Goal: Navigation & Orientation: Find specific page/section

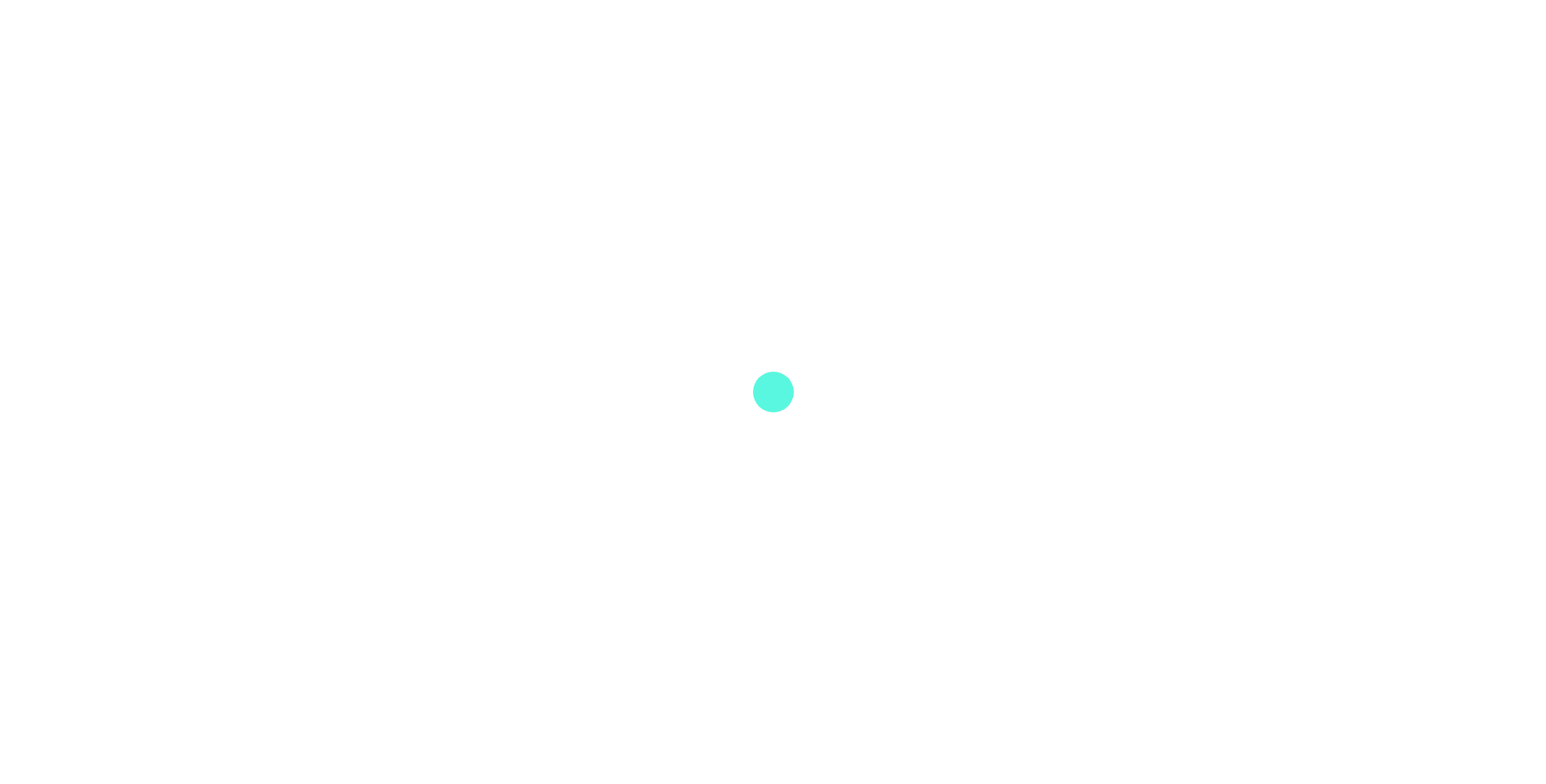
click at [1058, 396] on div at bounding box center [773, 392] width 1546 height 784
click at [1067, 396] on div at bounding box center [773, 392] width 1546 height 784
click at [1070, 396] on div at bounding box center [773, 392] width 1546 height 784
click at [789, 455] on div at bounding box center [773, 392] width 1546 height 784
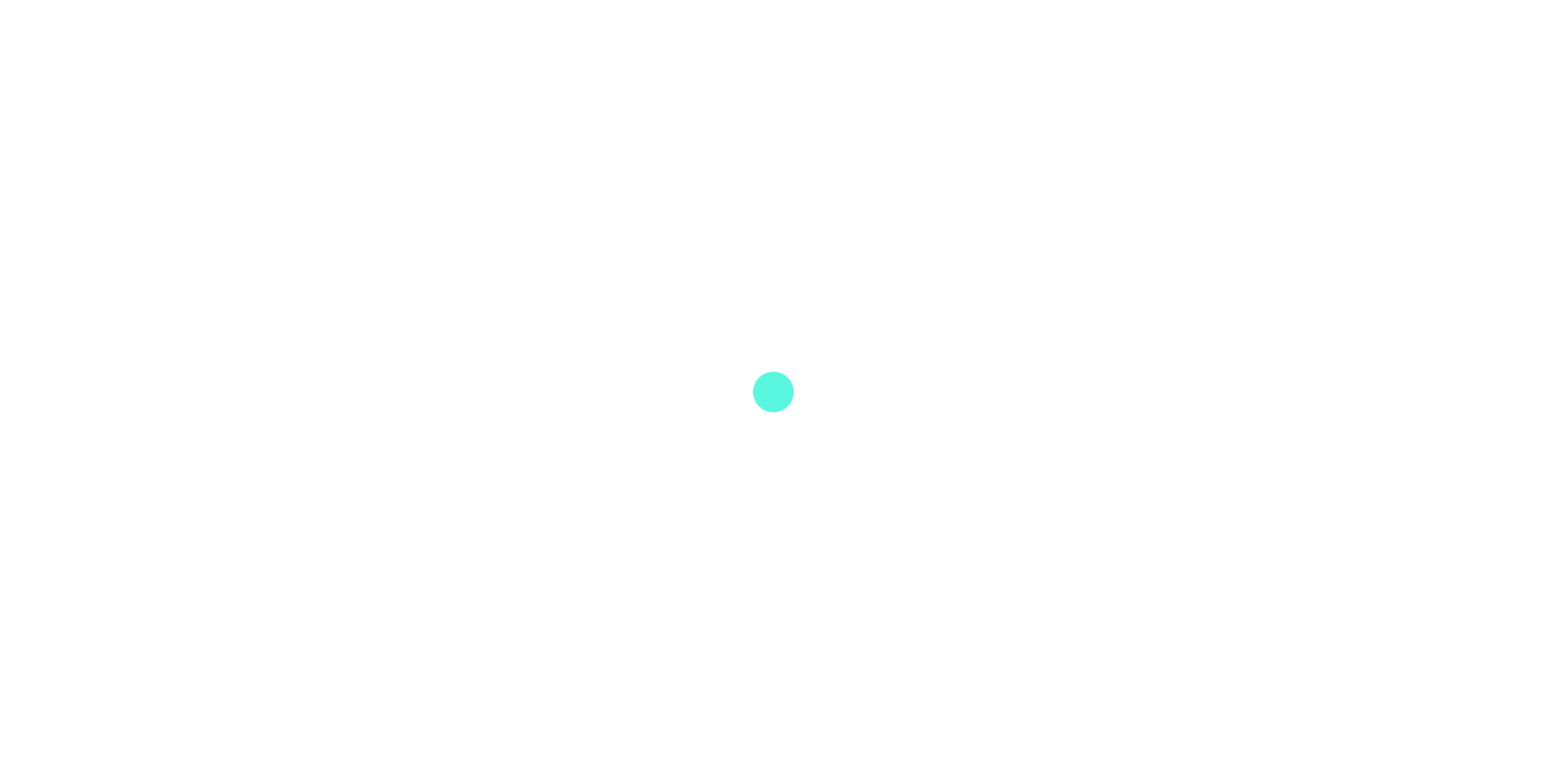
click at [790, 454] on div at bounding box center [773, 392] width 1546 height 784
click at [791, 454] on div at bounding box center [773, 392] width 1546 height 784
click at [777, 422] on div at bounding box center [773, 392] width 1546 height 784
click at [787, 358] on div at bounding box center [773, 392] width 1546 height 784
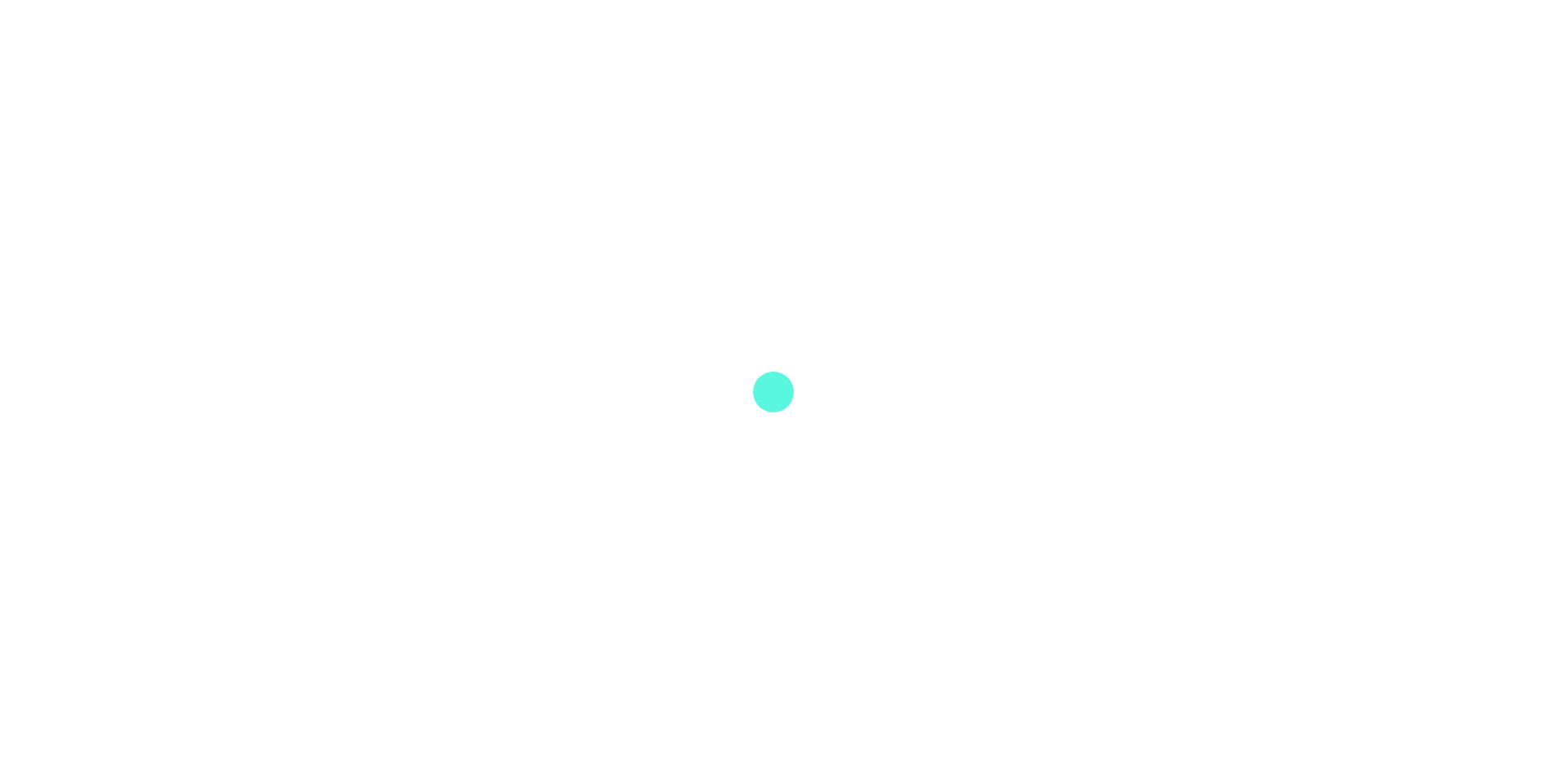
click at [771, 377] on div at bounding box center [774, 392] width 41 height 41
click at [771, 378] on div at bounding box center [774, 392] width 41 height 41
click at [772, 378] on div at bounding box center [774, 392] width 41 height 41
click at [774, 378] on div at bounding box center [774, 392] width 41 height 41
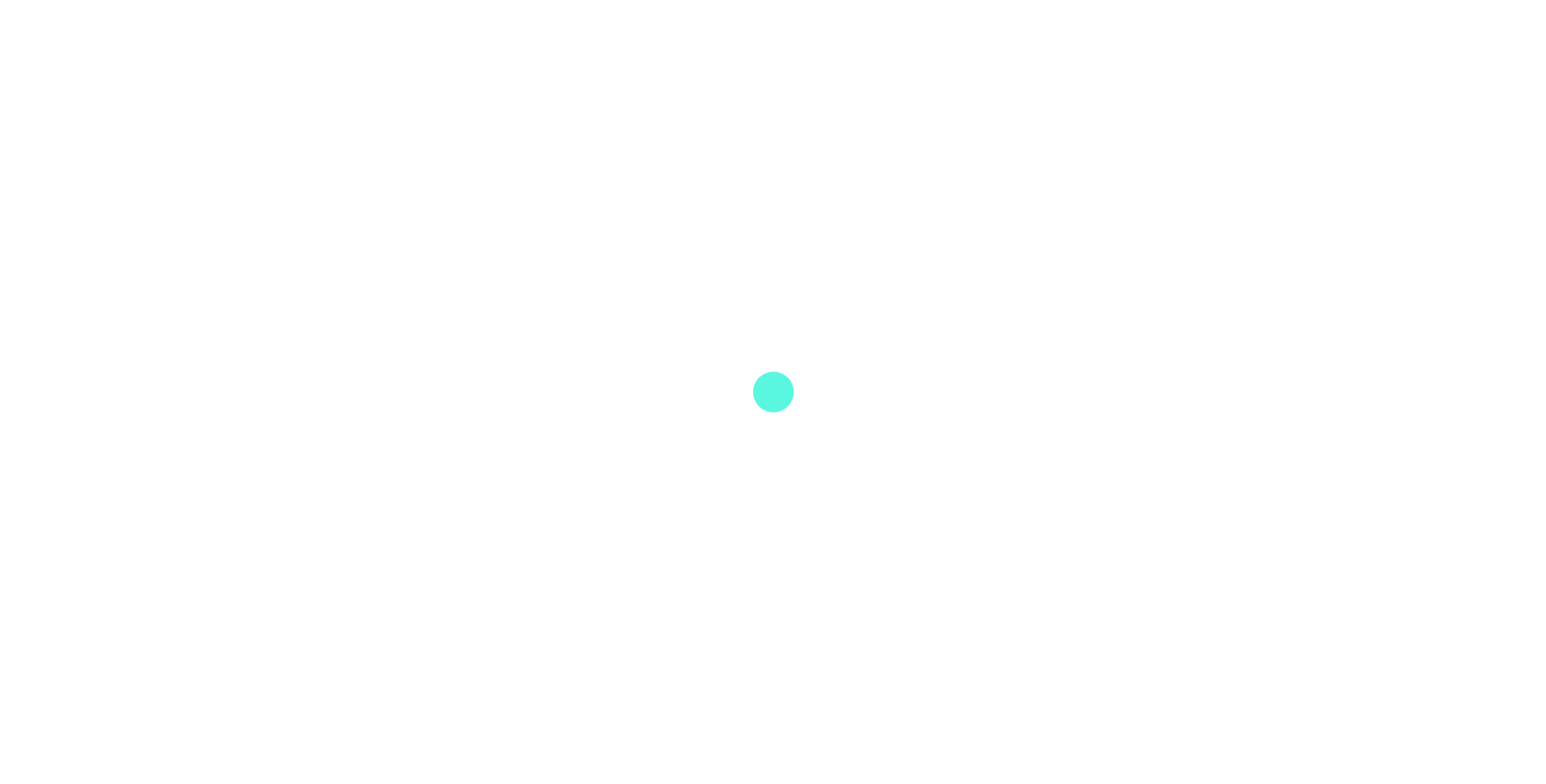
click at [930, 477] on div at bounding box center [773, 392] width 1546 height 784
click at [640, 496] on div at bounding box center [773, 392] width 1546 height 784
click at [1225, 365] on div at bounding box center [773, 392] width 1546 height 784
click at [789, 411] on div at bounding box center [773, 392] width 1546 height 784
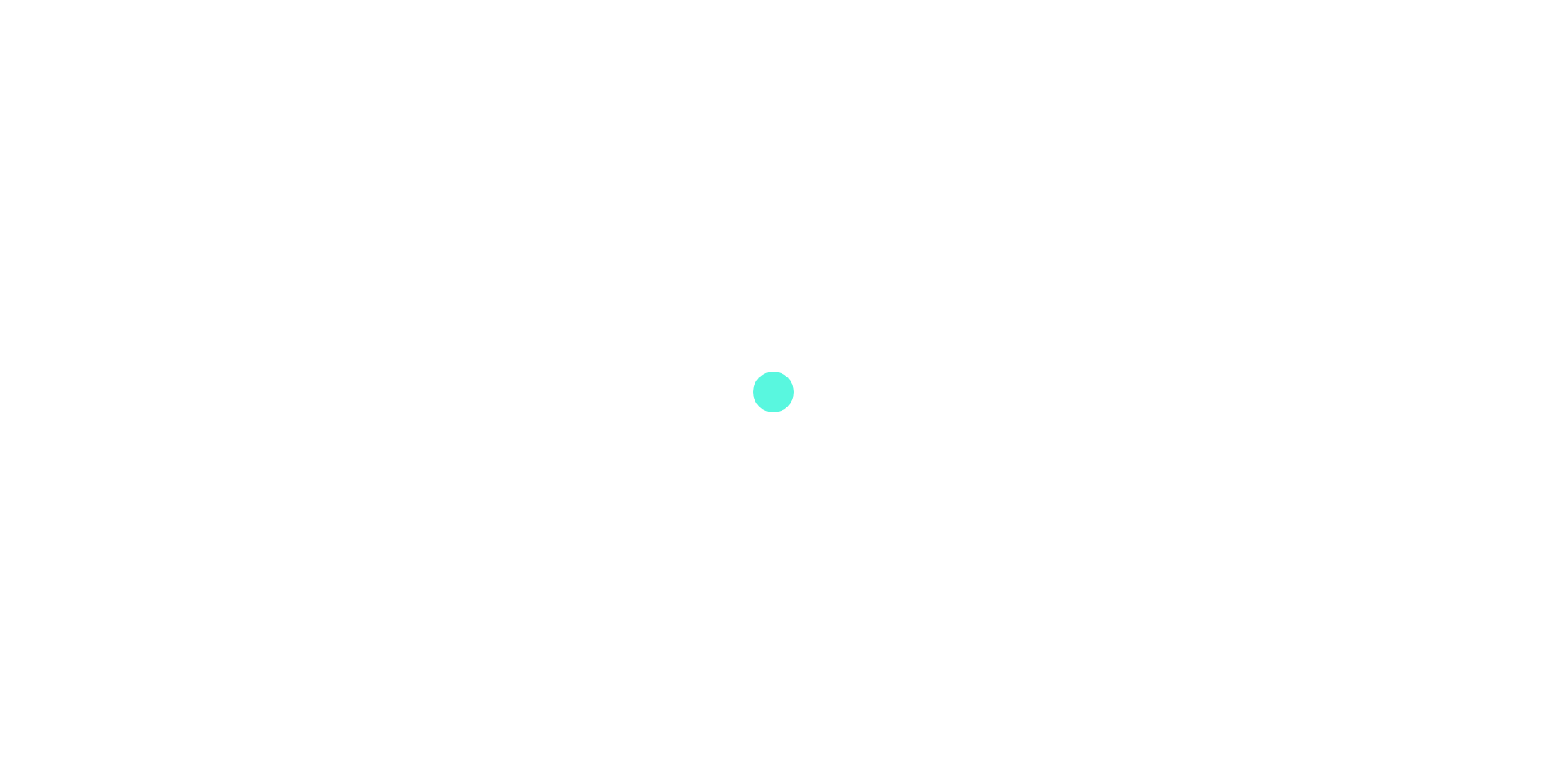
drag, startPoint x: 767, startPoint y: 371, endPoint x: 912, endPoint y: 482, distance: 182.6
click at [917, 482] on div at bounding box center [773, 392] width 1546 height 784
drag, startPoint x: 725, startPoint y: 346, endPoint x: 957, endPoint y: 480, distance: 267.9
click at [957, 480] on div at bounding box center [773, 392] width 1546 height 784
click at [780, 418] on div at bounding box center [773, 392] width 1546 height 784
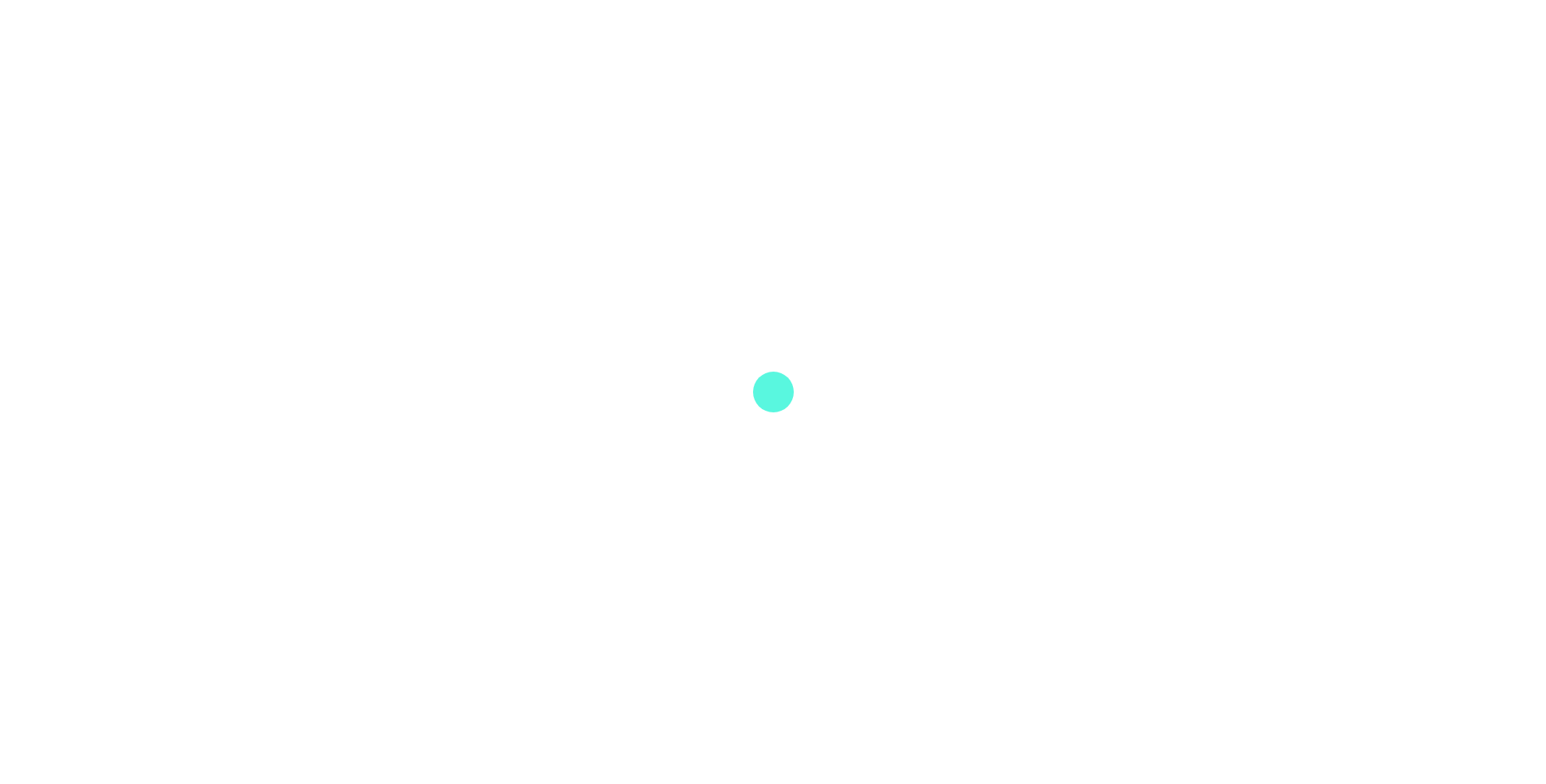
click at [780, 397] on div at bounding box center [774, 392] width 41 height 41
click at [780, 397] on div at bounding box center [774, 392] width 41 height 41
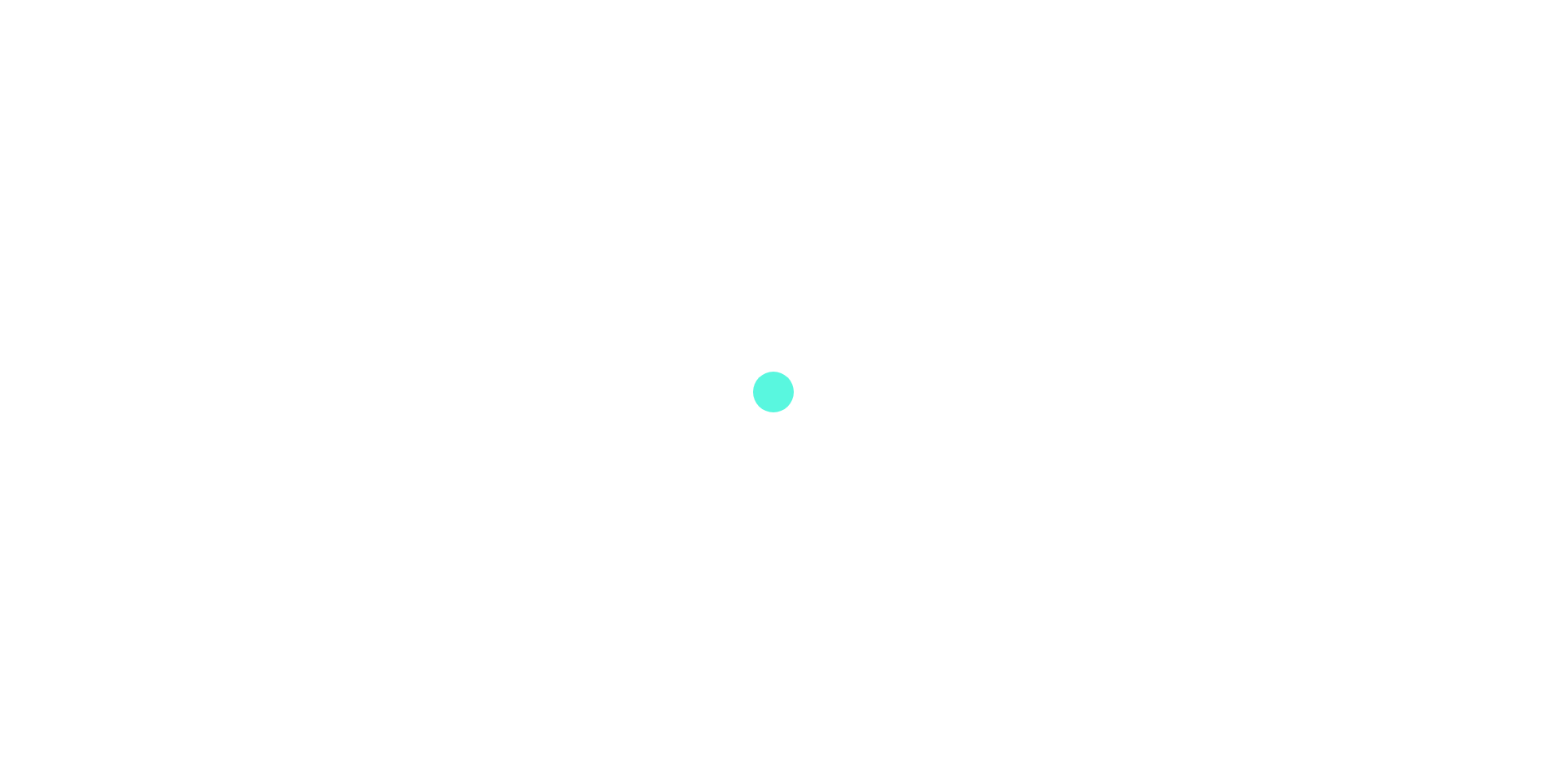
click at [780, 397] on div at bounding box center [774, 392] width 41 height 41
click at [616, 113] on div at bounding box center [773, 392] width 1546 height 784
click at [541, 479] on div at bounding box center [773, 392] width 1546 height 784
drag, startPoint x: 740, startPoint y: 352, endPoint x: 926, endPoint y: 478, distance: 224.7
click at [926, 478] on div at bounding box center [773, 392] width 1546 height 784
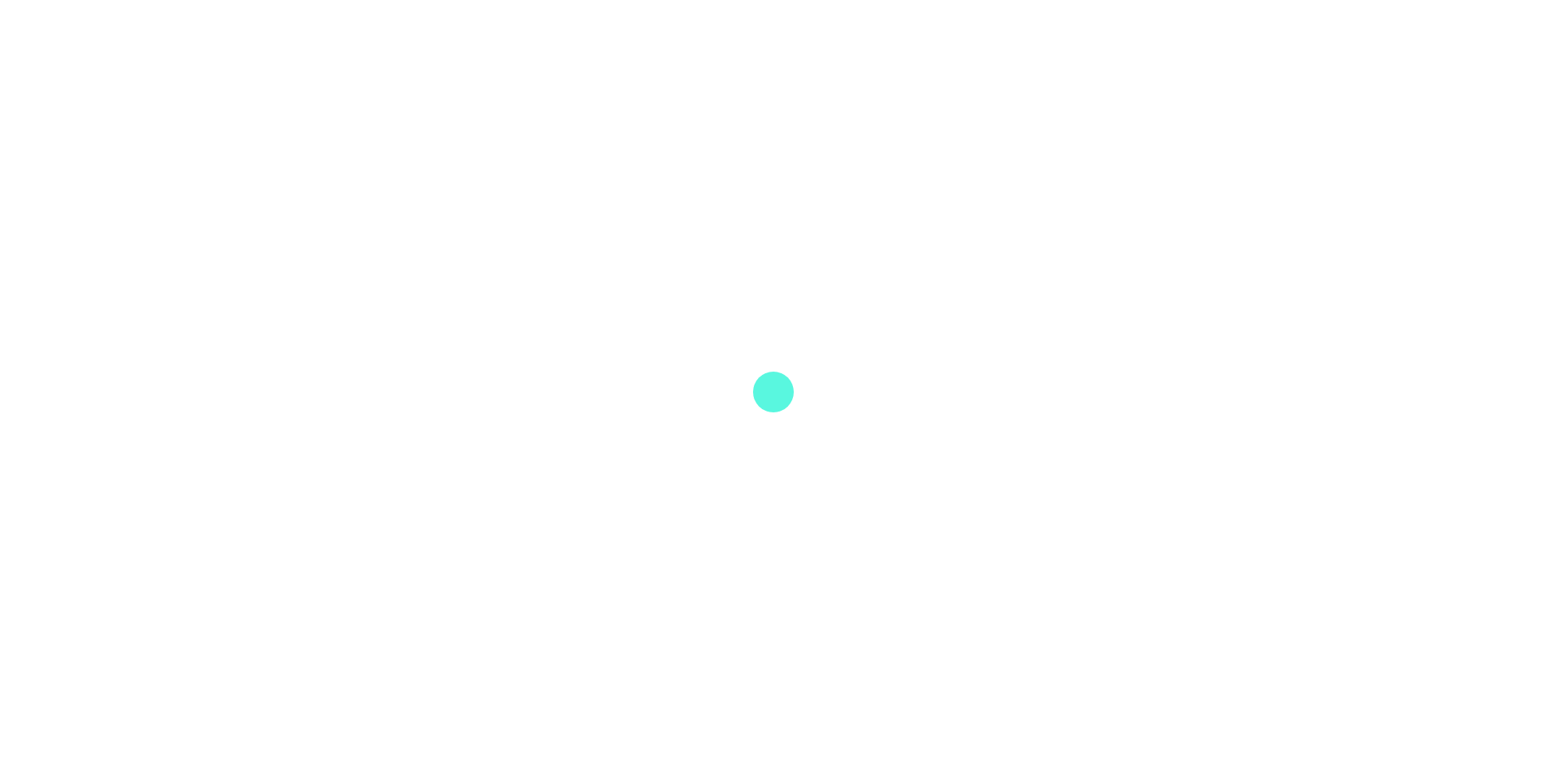
drag, startPoint x: 728, startPoint y: 310, endPoint x: 983, endPoint y: 504, distance: 320.4
click at [983, 504] on div at bounding box center [773, 392] width 1546 height 784
drag, startPoint x: 745, startPoint y: 365, endPoint x: 868, endPoint y: 459, distance: 154.8
click at [868, 459] on div at bounding box center [773, 392] width 1546 height 784
